Goal: Information Seeking & Learning: Learn about a topic

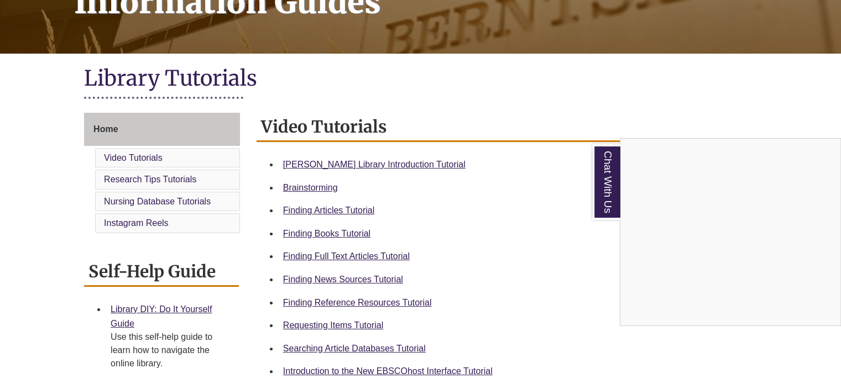
scroll to position [237, 0]
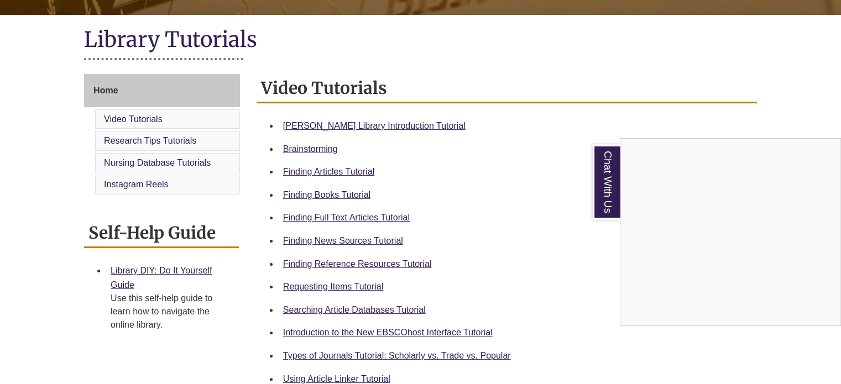
click at [145, 271] on div "Chat With Us" at bounding box center [420, 192] width 841 height 384
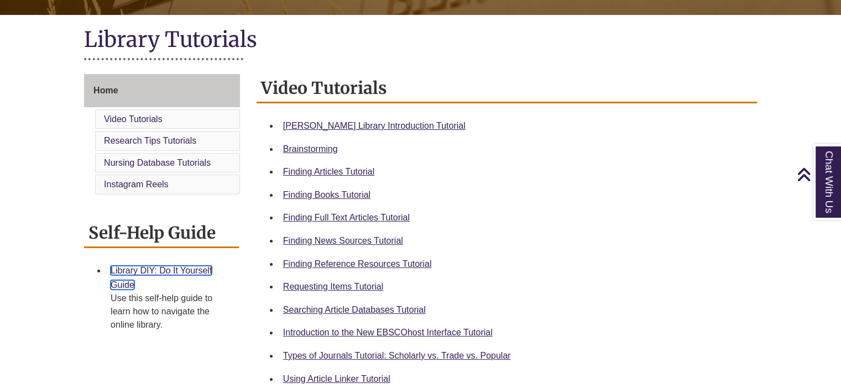
click at [145, 271] on link "Library DIY: Do It Yourself Guide" at bounding box center [161, 278] width 101 height 24
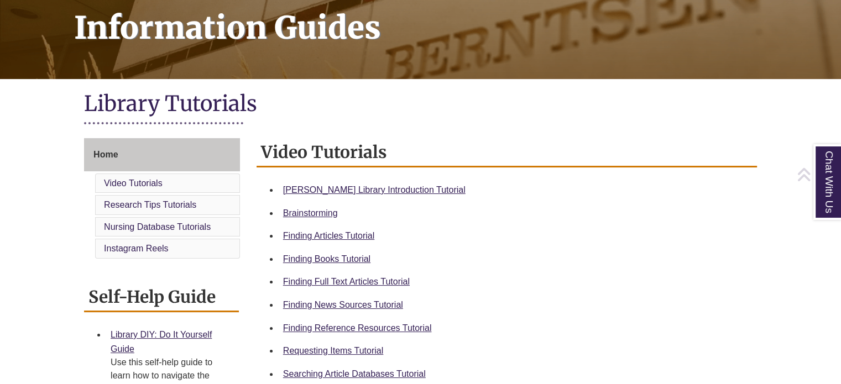
scroll to position [174, 0]
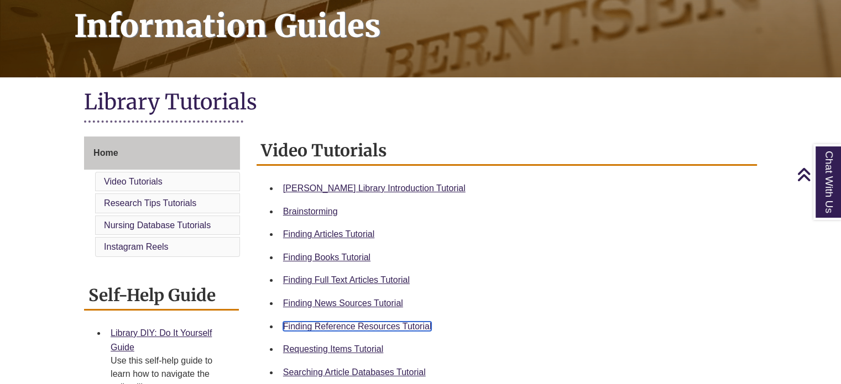
click at [334, 327] on link "Finding Reference Resources Tutorial" at bounding box center [357, 326] width 149 height 9
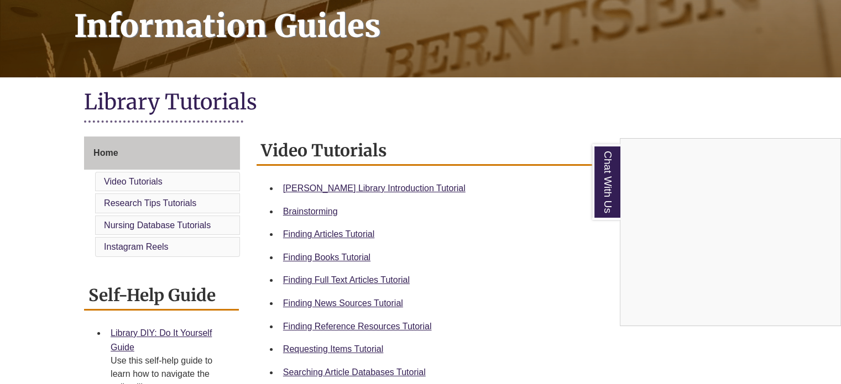
drag, startPoint x: 233, startPoint y: 2, endPoint x: 443, endPoint y: 54, distance: 215.5
click at [443, 54] on div "Chat With Us" at bounding box center [420, 192] width 841 height 384
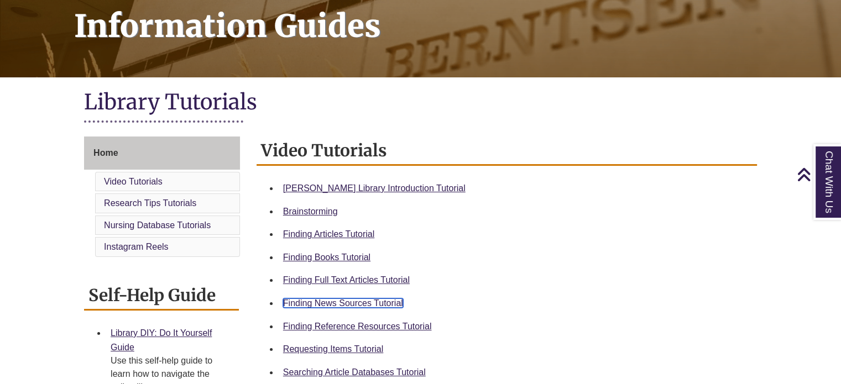
click at [344, 303] on link "Finding News Sources Tutorial" at bounding box center [343, 303] width 120 height 9
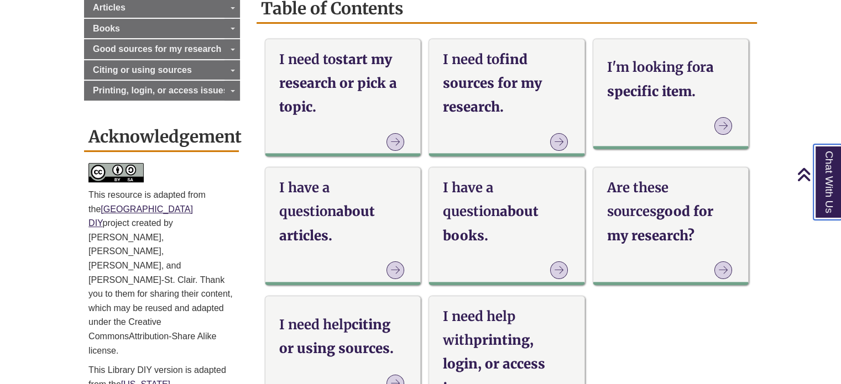
scroll to position [416, 0]
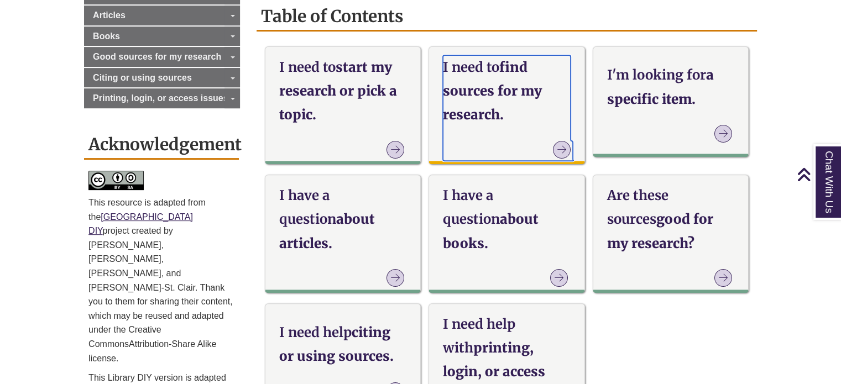
click at [496, 103] on h3 "I need to find sources for my research." at bounding box center [506, 91] width 127 height 72
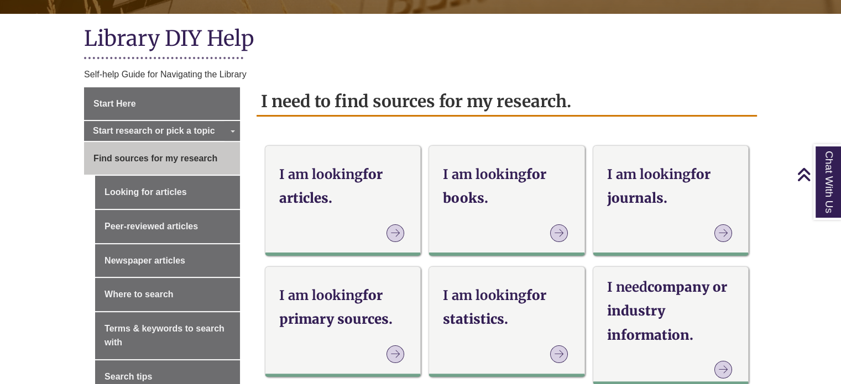
scroll to position [237, 0]
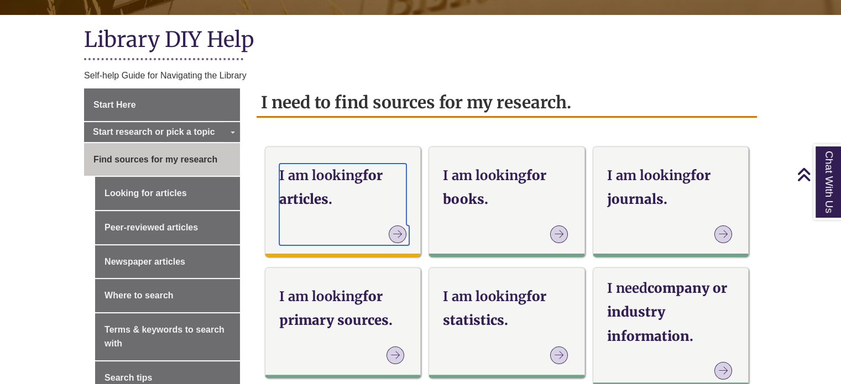
click at [349, 183] on strong "I am looking" at bounding box center [321, 175] width 84 height 17
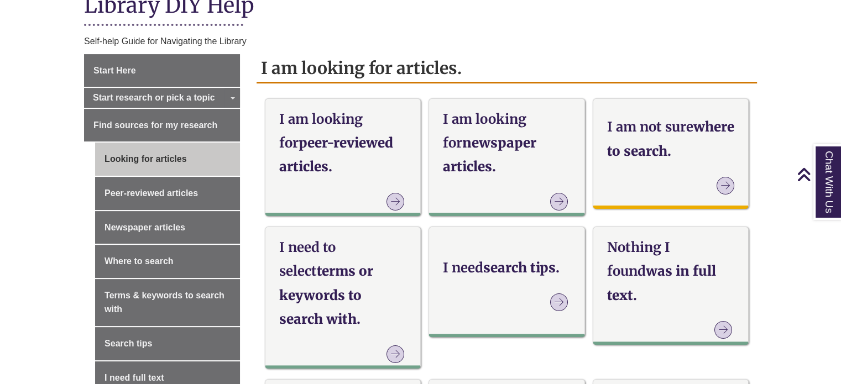
scroll to position [269, 0]
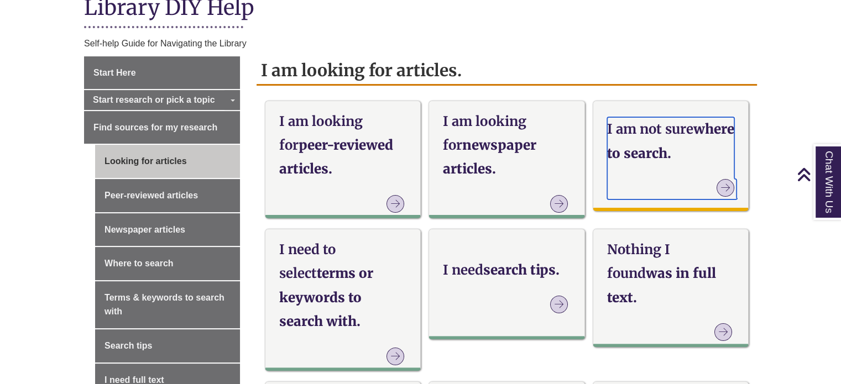
drag, startPoint x: 657, startPoint y: 165, endPoint x: 637, endPoint y: 149, distance: 25.9
click at [637, 149] on h3 "I am not sure where to search." at bounding box center [670, 141] width 127 height 48
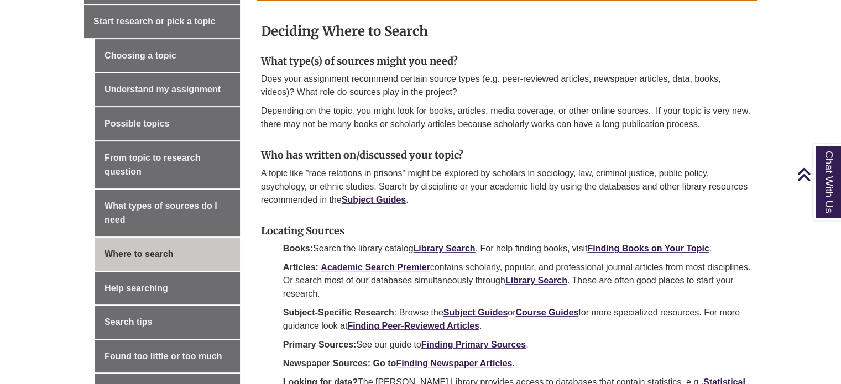
scroll to position [358, 0]
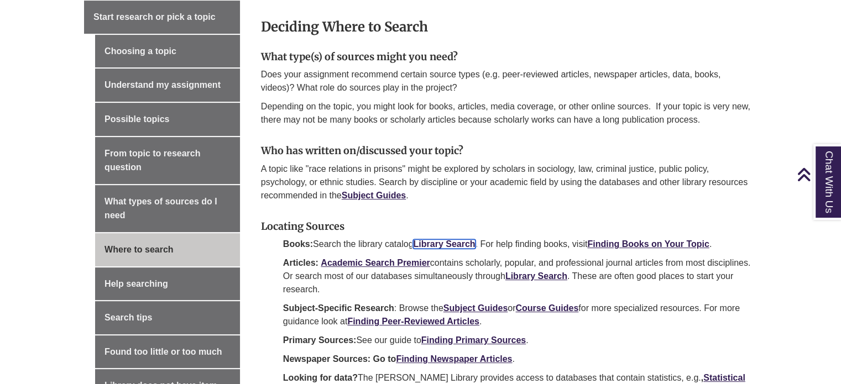
click at [432, 243] on strong "Library Search" at bounding box center [444, 244] width 62 height 9
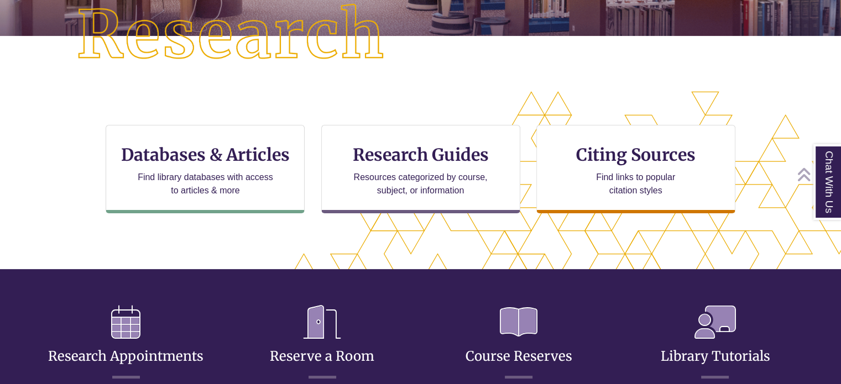
scroll to position [289, 0]
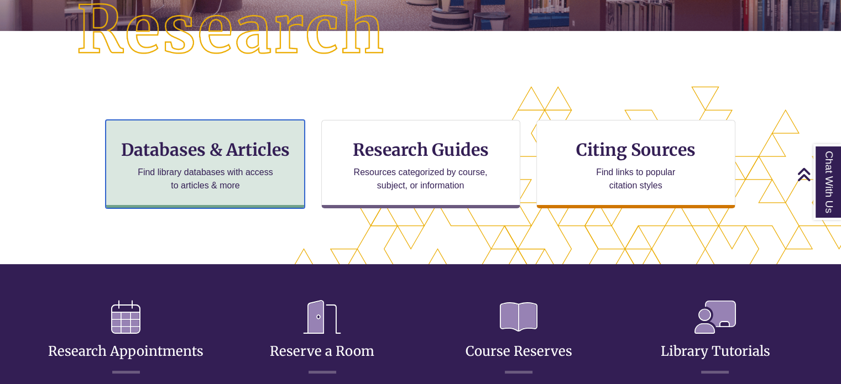
click at [286, 154] on h3 "Databases & Articles" at bounding box center [205, 149] width 180 height 21
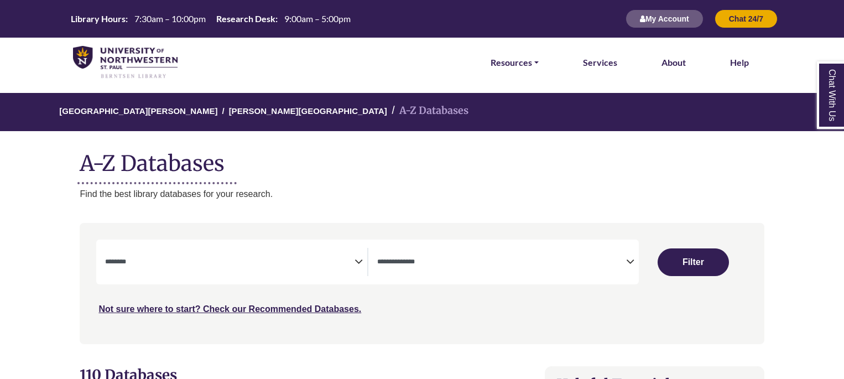
select select "Database Subject Filter"
click at [403, 266] on textarea "Search" at bounding box center [501, 262] width 249 height 9
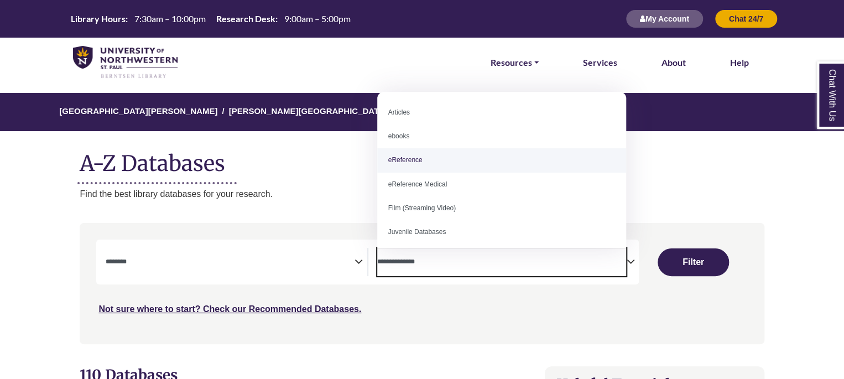
select select "*****"
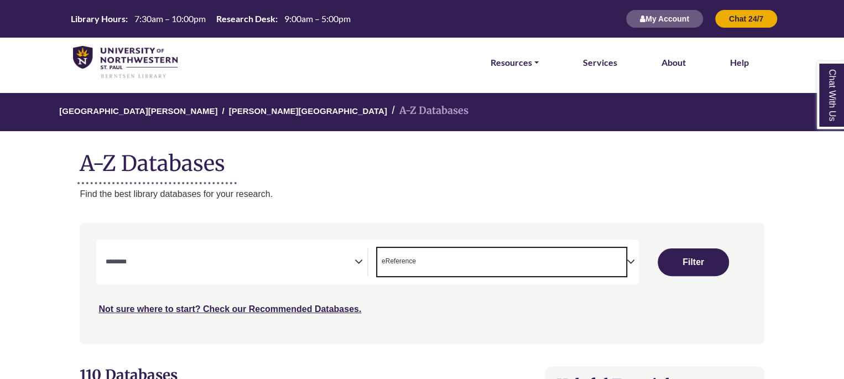
scroll to position [22, 0]
click at [264, 253] on span "Search filters" at bounding box center [229, 262] width 249 height 28
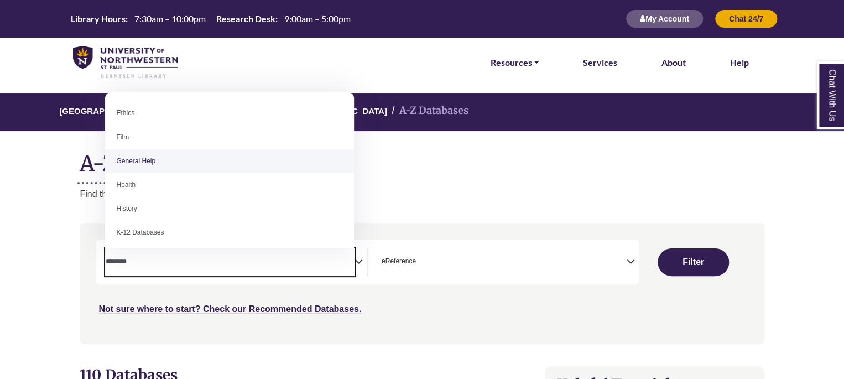
scroll to position [429, 0]
select select "*****"
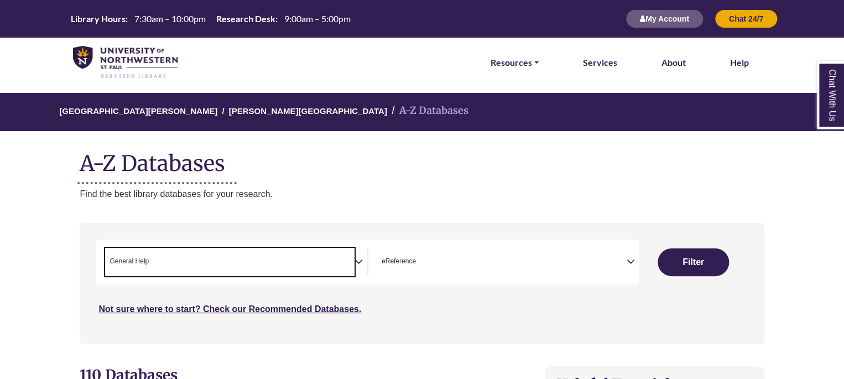
click at [455, 255] on span "× eReference" at bounding box center [501, 262] width 249 height 28
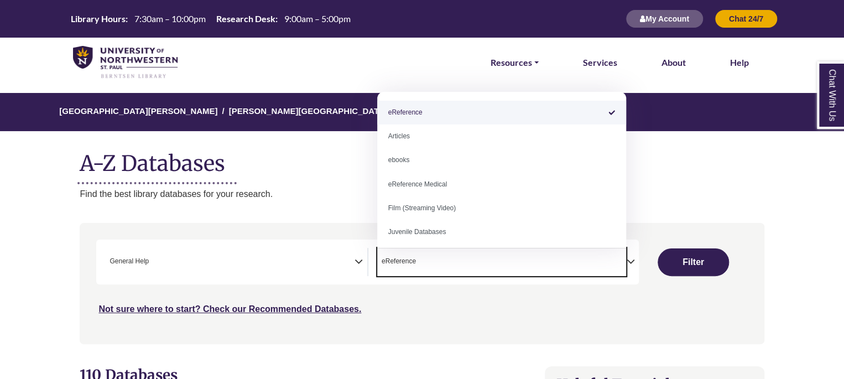
drag, startPoint x: 454, startPoint y: 259, endPoint x: 429, endPoint y: 268, distance: 26.2
click at [429, 268] on span "× eReference" at bounding box center [501, 262] width 249 height 28
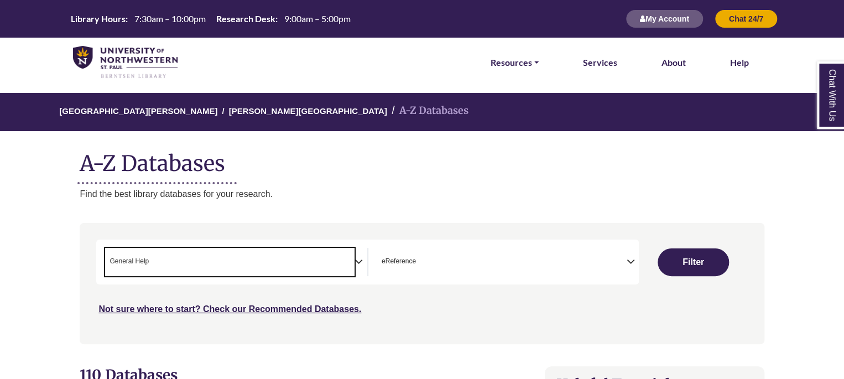
click at [194, 259] on span "× General Help" at bounding box center [229, 262] width 249 height 28
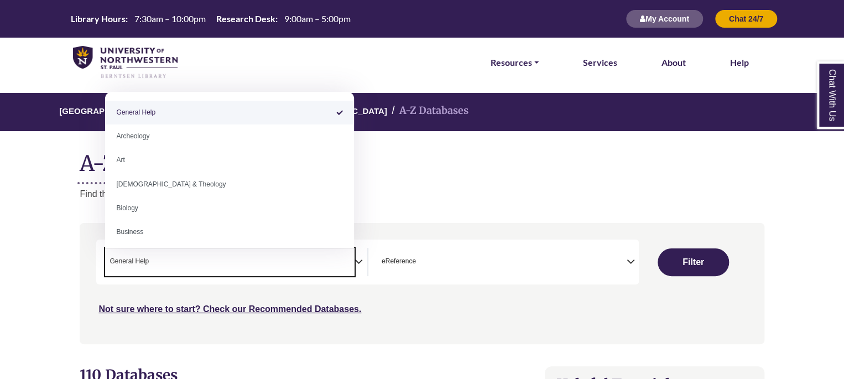
scroll to position [0, 0]
click at [293, 263] on span "× General Help" at bounding box center [229, 262] width 249 height 28
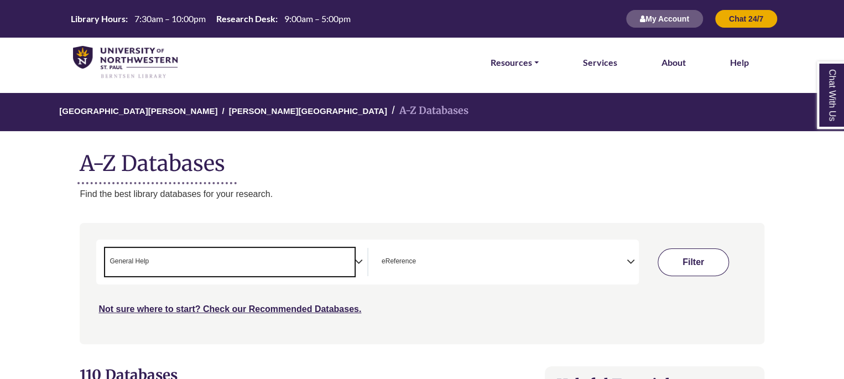
click at [690, 251] on button "Filter" at bounding box center [693, 262] width 71 height 28
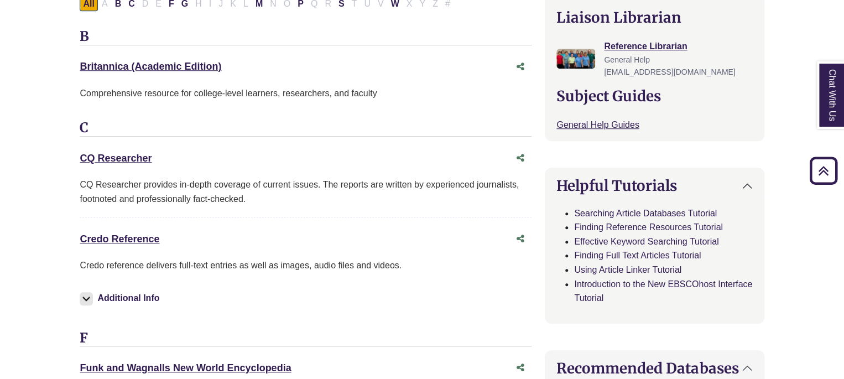
scroll to position [396, 0]
click at [137, 237] on link "Credo Reference This link opens in a new window" at bounding box center [120, 238] width 80 height 11
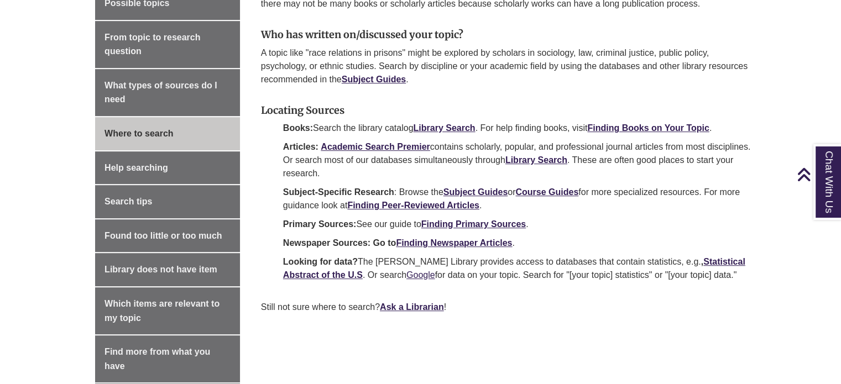
scroll to position [475, 0]
click at [568, 155] on strong "Library Search" at bounding box center [537, 159] width 62 height 9
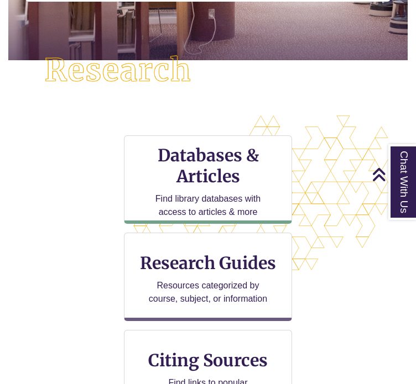
scroll to position [505, 399]
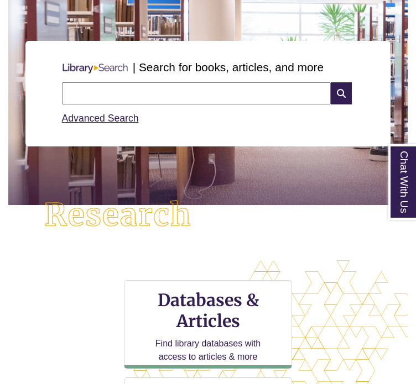
click at [124, 92] on input "text" at bounding box center [196, 93] width 269 height 22
type input "**********"
click at [342, 92] on icon at bounding box center [341, 93] width 21 height 22
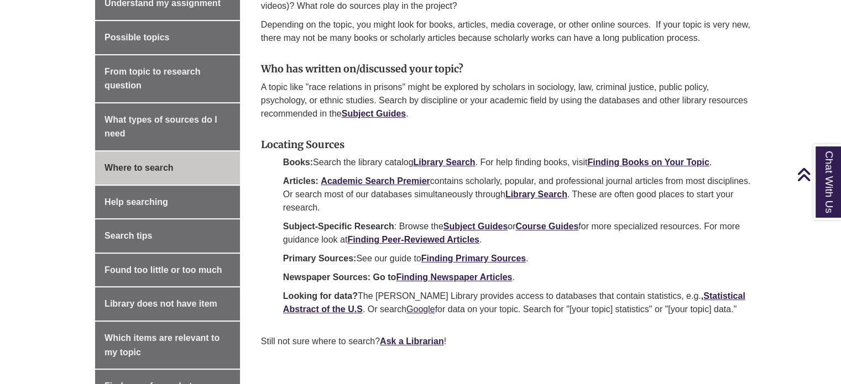
scroll to position [441, 0]
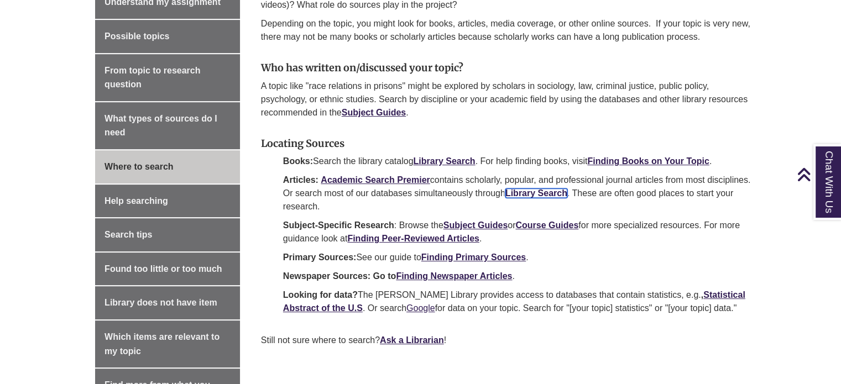
click at [568, 195] on strong "Library Search" at bounding box center [537, 193] width 62 height 9
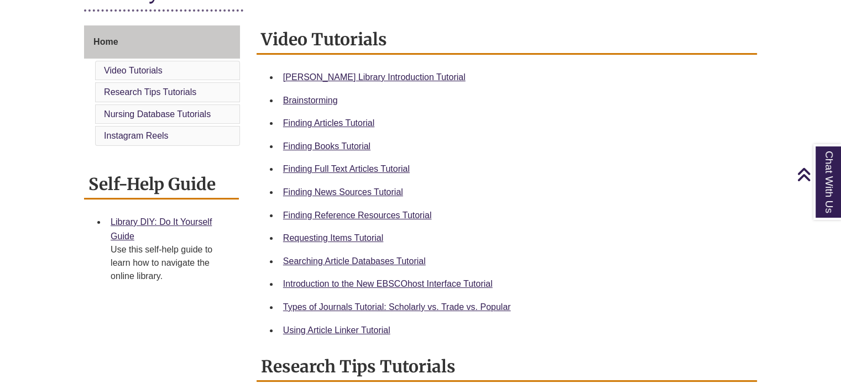
scroll to position [289, 0]
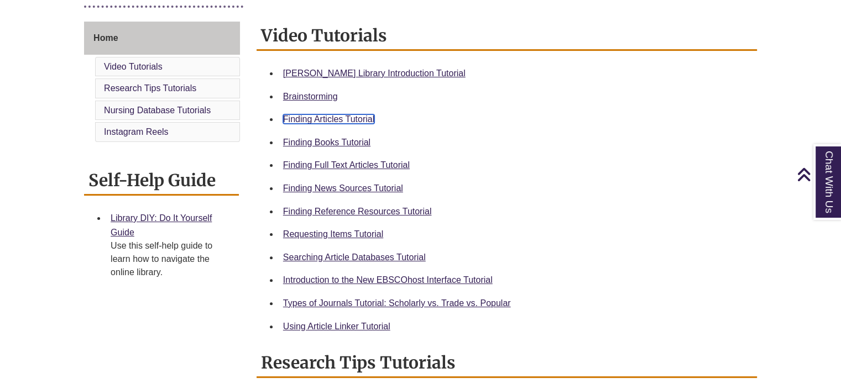
click at [323, 123] on link "Finding Articles Tutorial" at bounding box center [328, 119] width 91 height 9
